Goal: Information Seeking & Learning: Learn about a topic

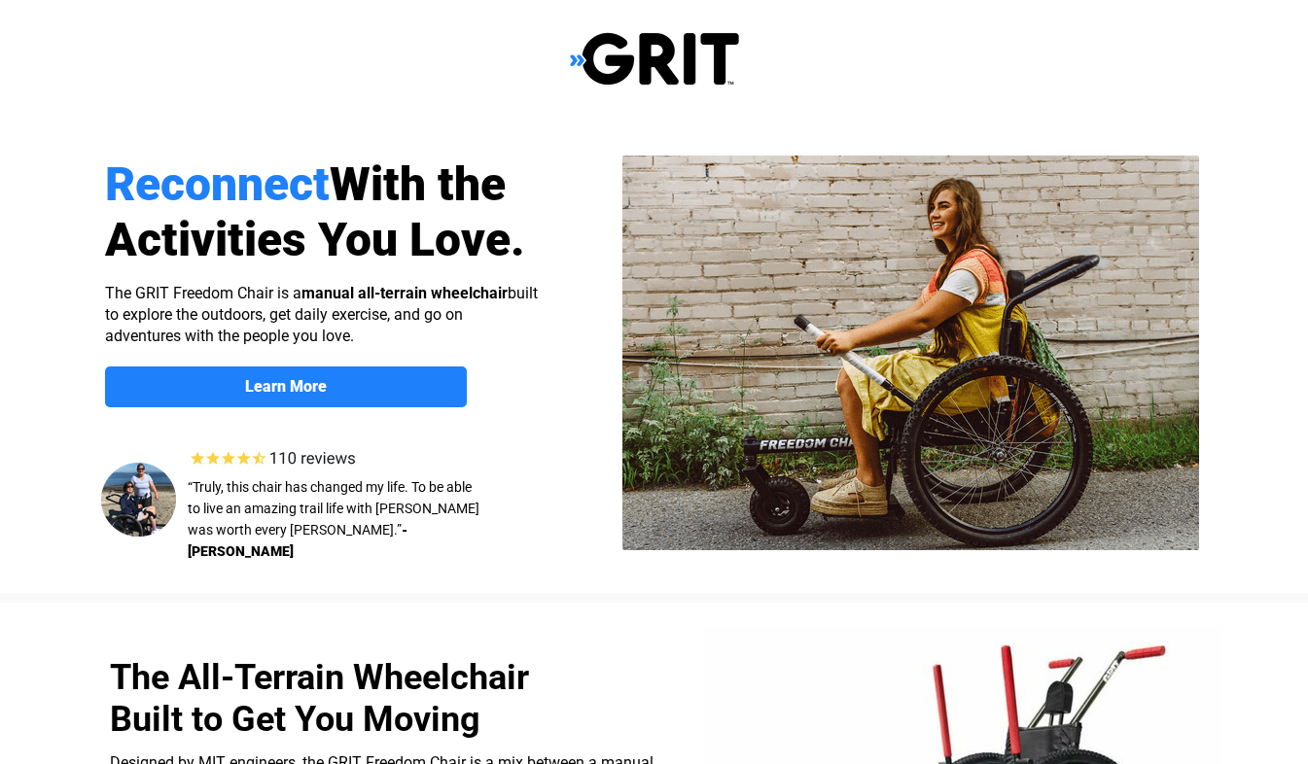
select select "US"
click at [250, 393] on strong "Learn More" at bounding box center [286, 386] width 82 height 18
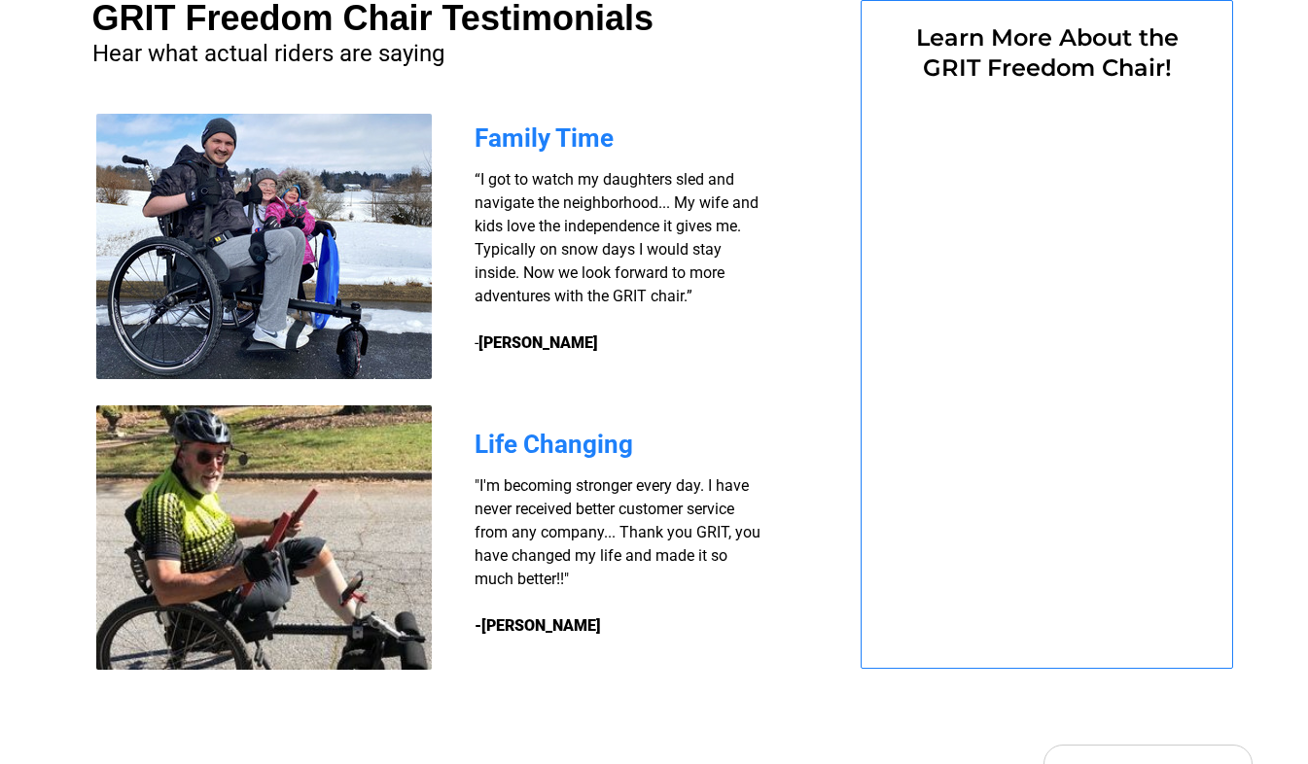
select select "US"
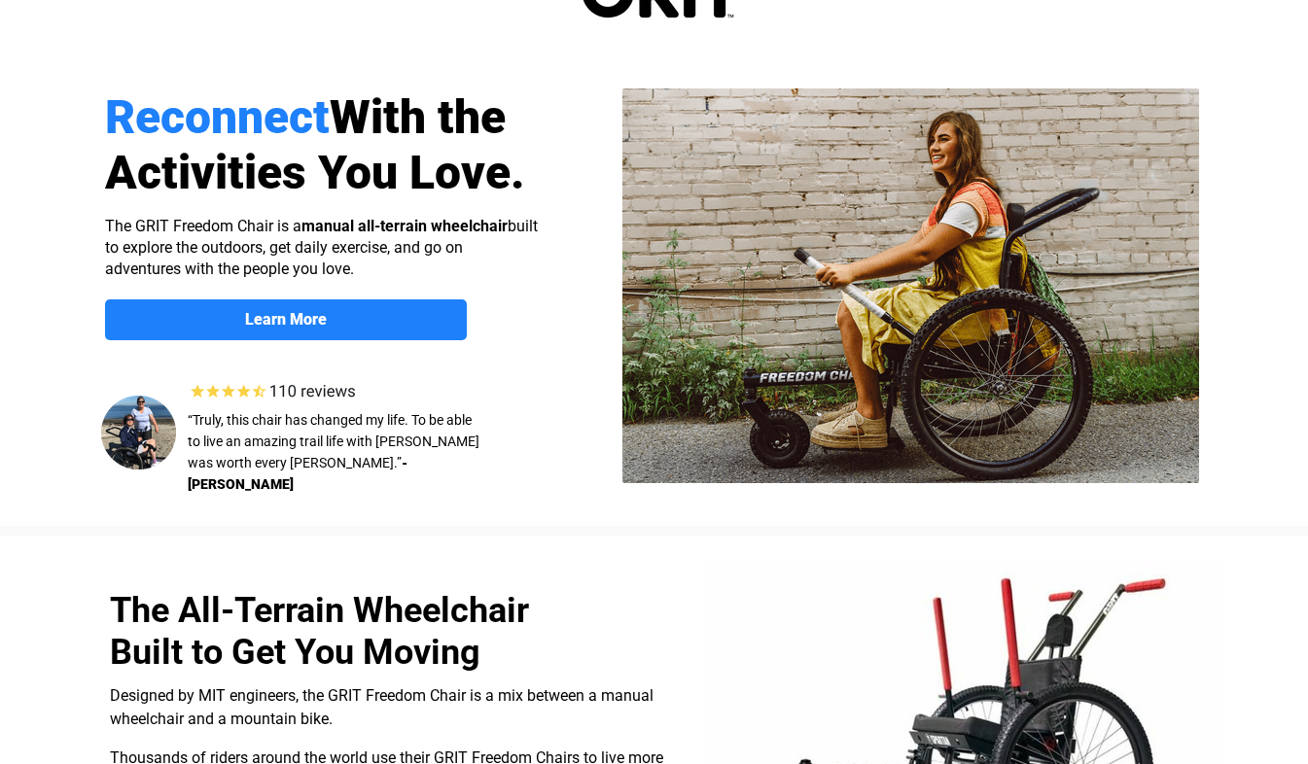
scroll to position [0, 0]
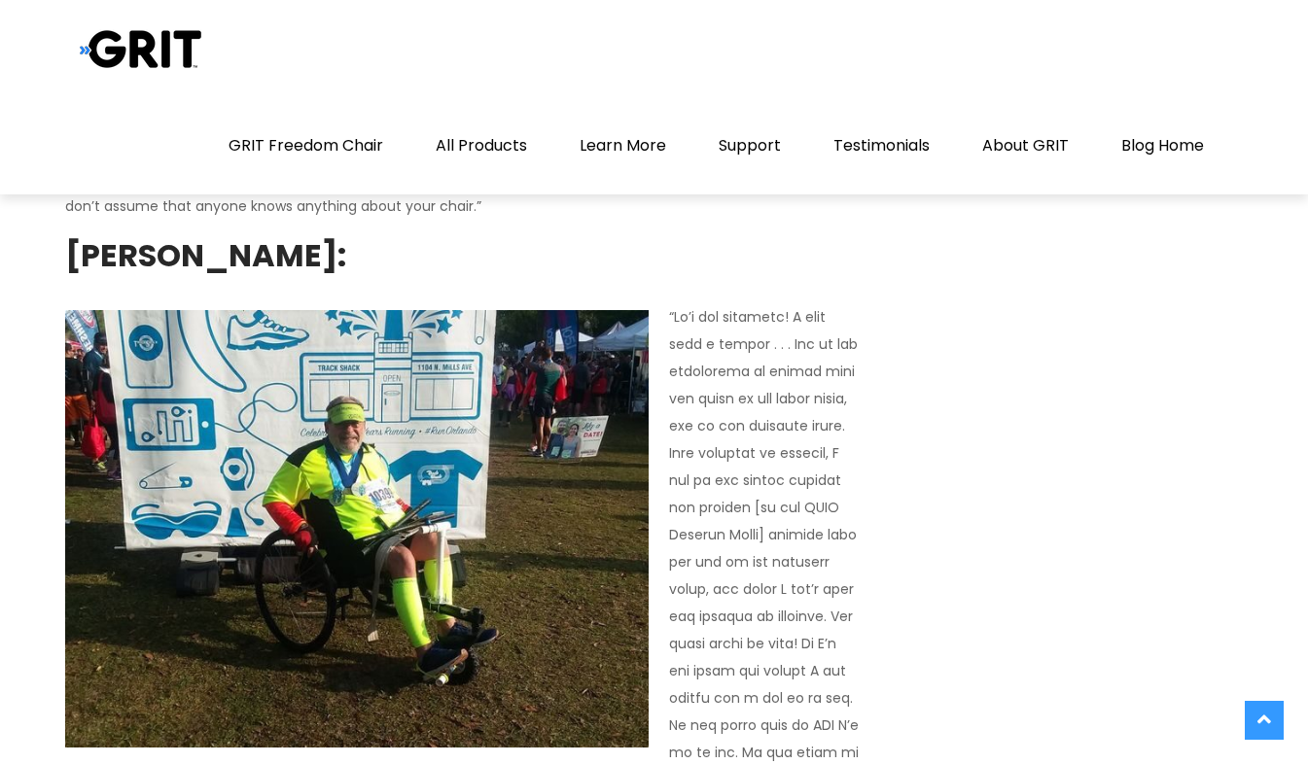
scroll to position [5135, 0]
